Goal: Task Accomplishment & Management: Complete application form

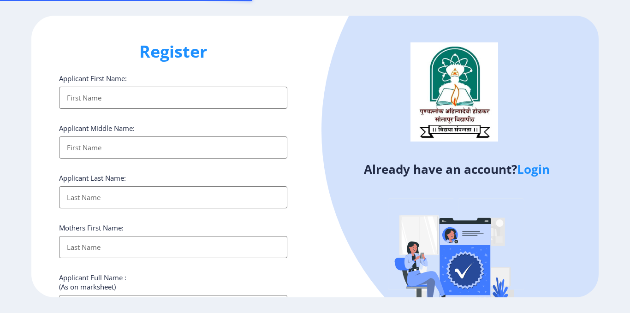
select select
click at [531, 171] on link "Login" at bounding box center [533, 169] width 33 height 17
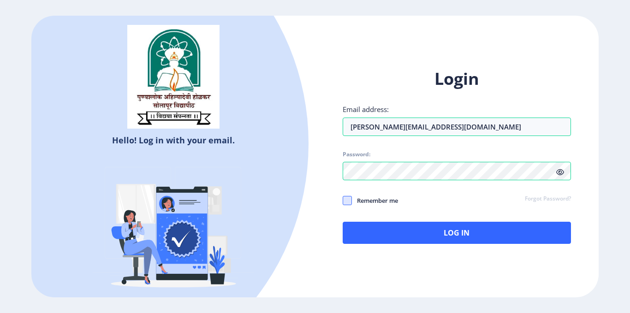
click at [348, 201] on span at bounding box center [346, 200] width 9 height 9
click at [343, 201] on input "Remember me" at bounding box center [342, 201] width 0 height 0
checkbox input "true"
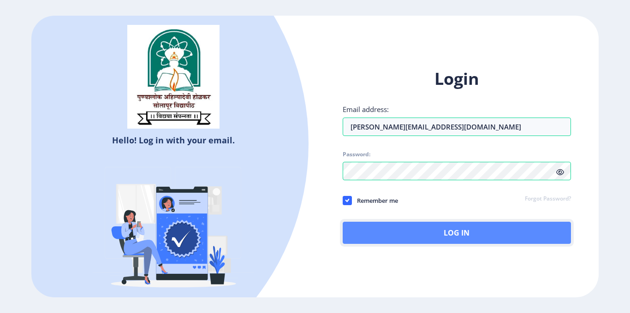
click at [422, 228] on button "Log In" at bounding box center [456, 233] width 228 height 22
